Goal: Task Accomplishment & Management: Manage account settings

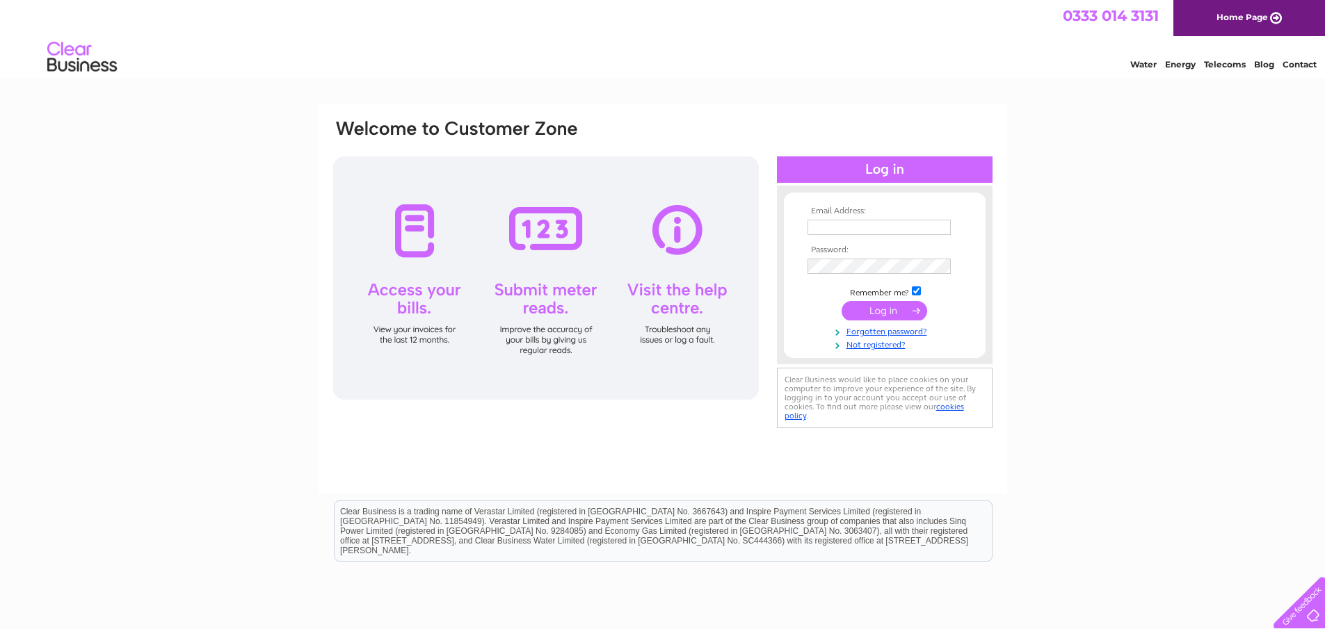
type input "[EMAIL_ADDRESS][DOMAIN_NAME]"
click at [898, 314] on input "submit" at bounding box center [885, 310] width 86 height 19
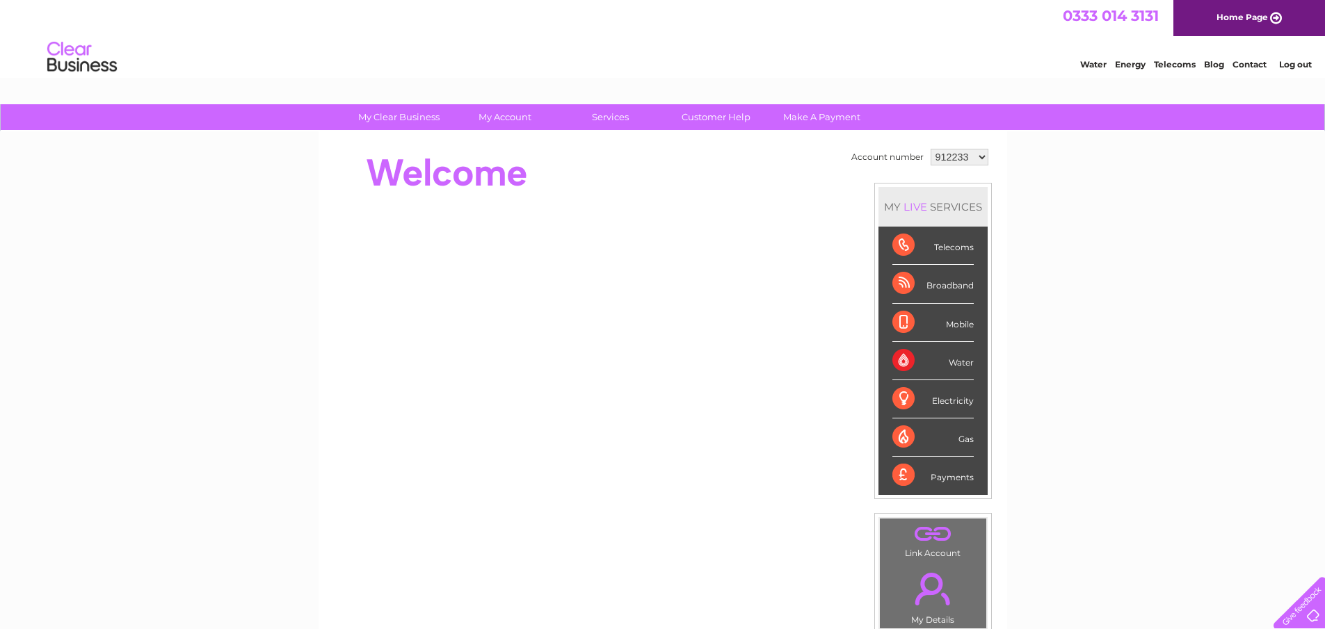
click at [973, 156] on select "912233 912245 912246 1100657 1100669 1103894 3023961" at bounding box center [960, 157] width 58 height 17
select select "3023961"
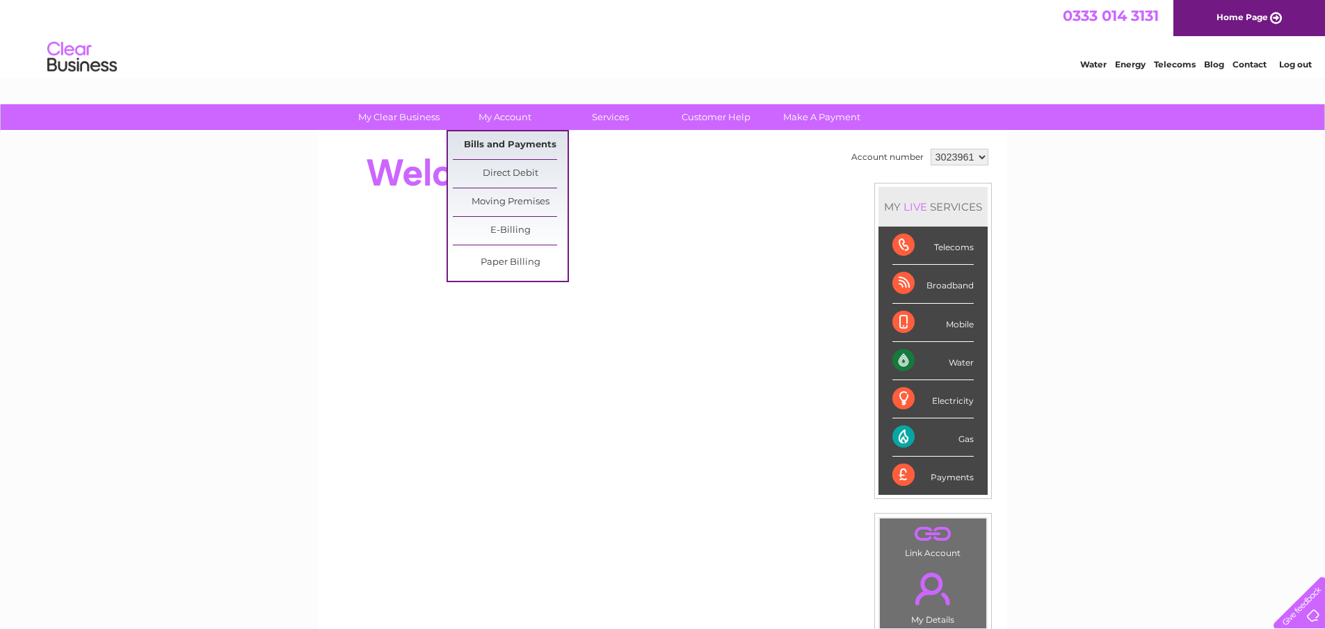
click at [511, 136] on link "Bills and Payments" at bounding box center [510, 145] width 115 height 28
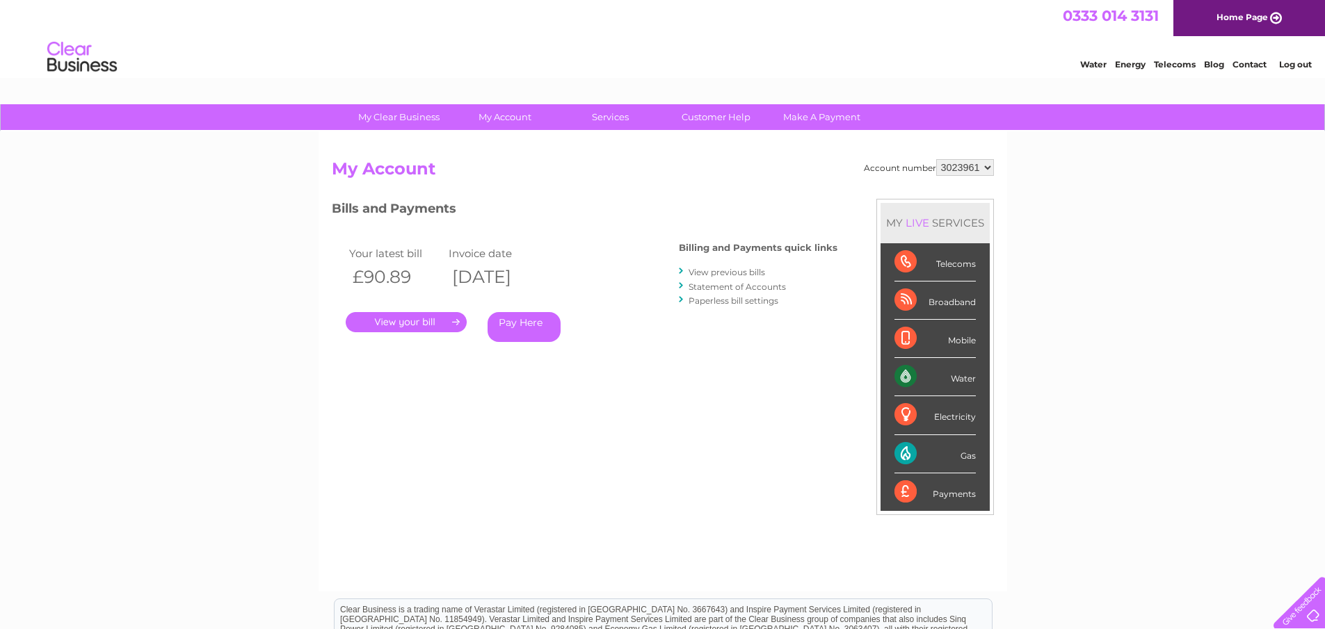
click at [987, 170] on select "912233 912245 912246 1100657 1100669 1103894 3023961" at bounding box center [965, 167] width 58 height 17
click at [448, 321] on link "." at bounding box center [406, 322] width 121 height 20
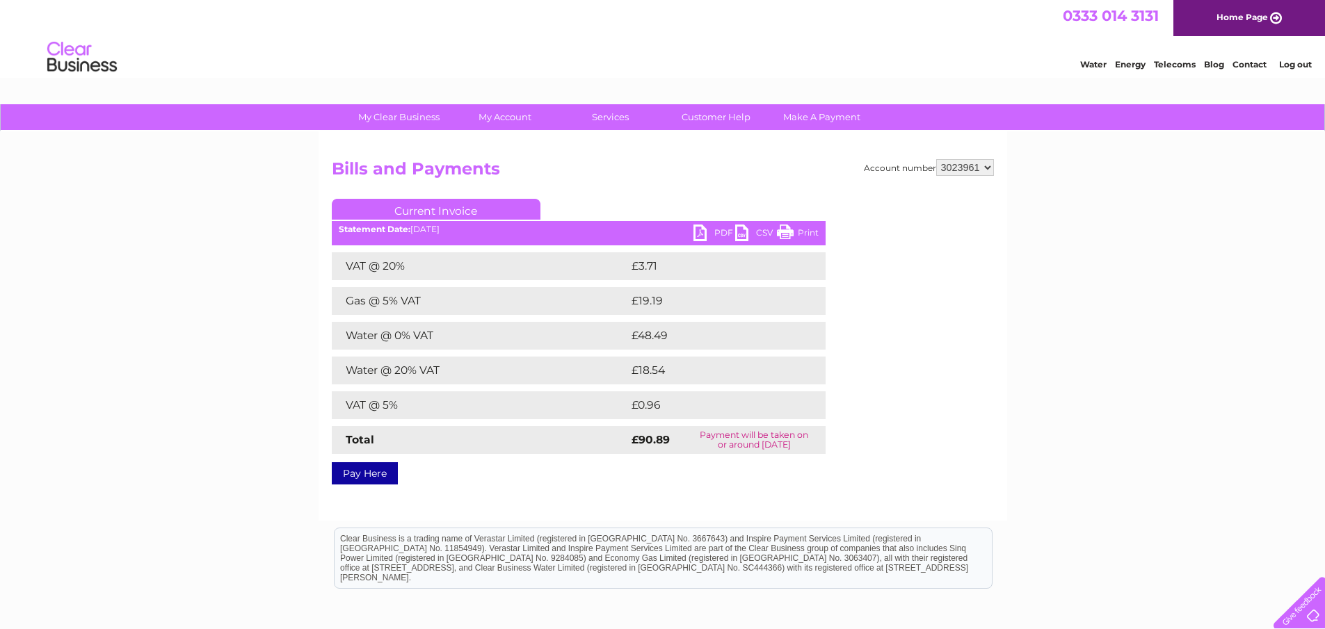
click at [988, 169] on select "912233 912245 912246 1100657 1100669 1103894 3023961" at bounding box center [965, 167] width 58 height 17
click at [694, 238] on link "PDF" at bounding box center [714, 235] width 42 height 20
